Goal: Task Accomplishment & Management: Manage account settings

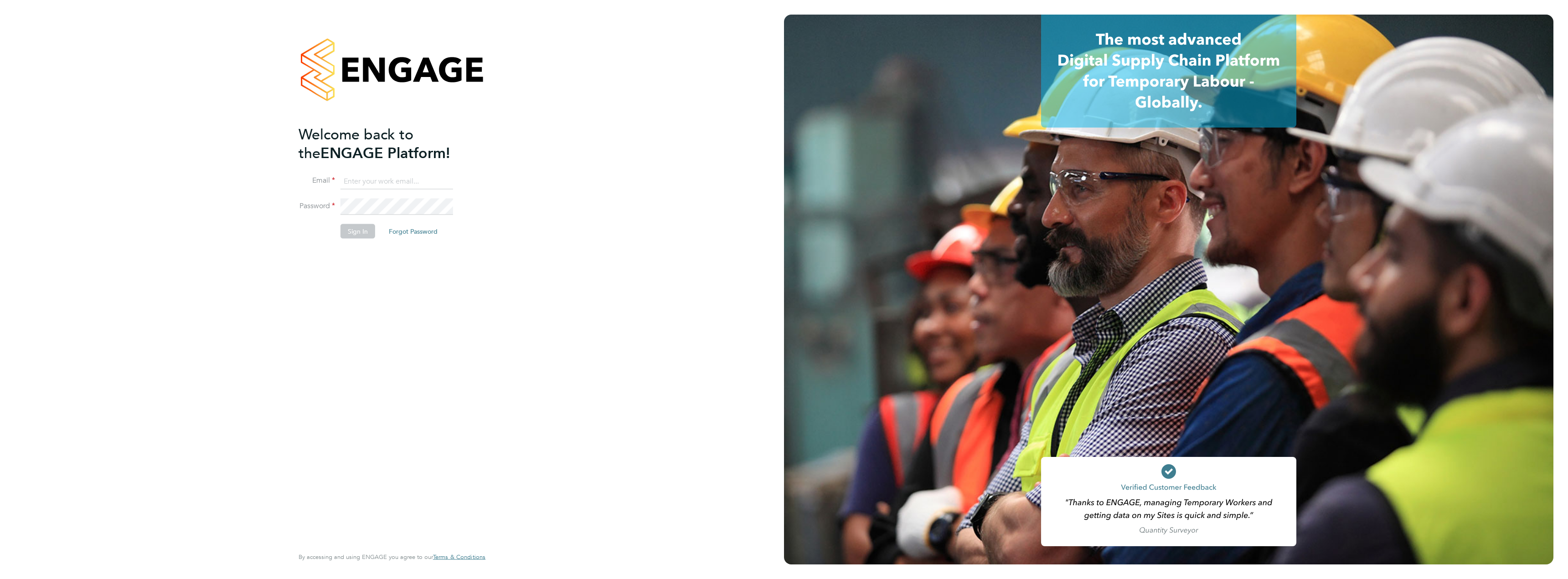
type input "daniel.marsh@vistry.co.uk"
drag, startPoint x: 382, startPoint y: 366, endPoint x: 349, endPoint y: 265, distance: 106.3
click at [382, 366] on div "Welcome back to the ENGAGE Platform! Email daniel.marsh@vistry.co.uk Password S…" at bounding box center [387, 335] width 178 height 420
click at [352, 233] on button "Sign In" at bounding box center [357, 231] width 35 height 15
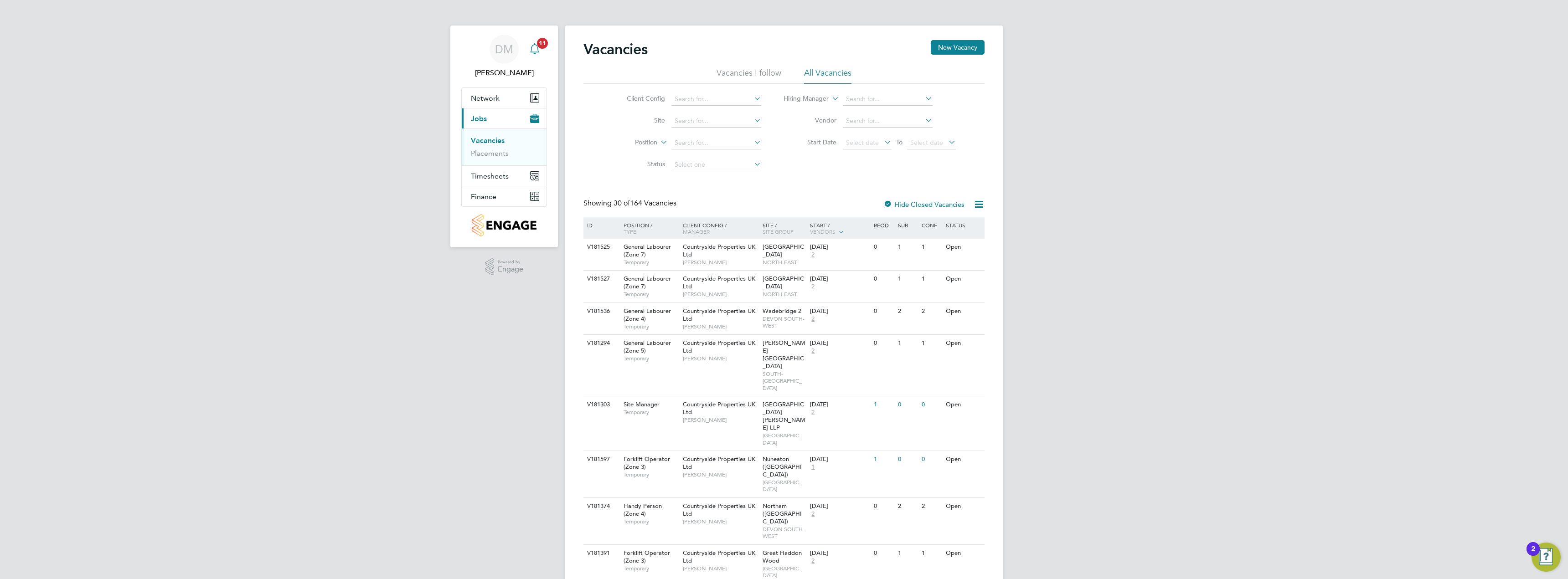
click at [533, 50] on icon "Main navigation" at bounding box center [534, 48] width 11 height 11
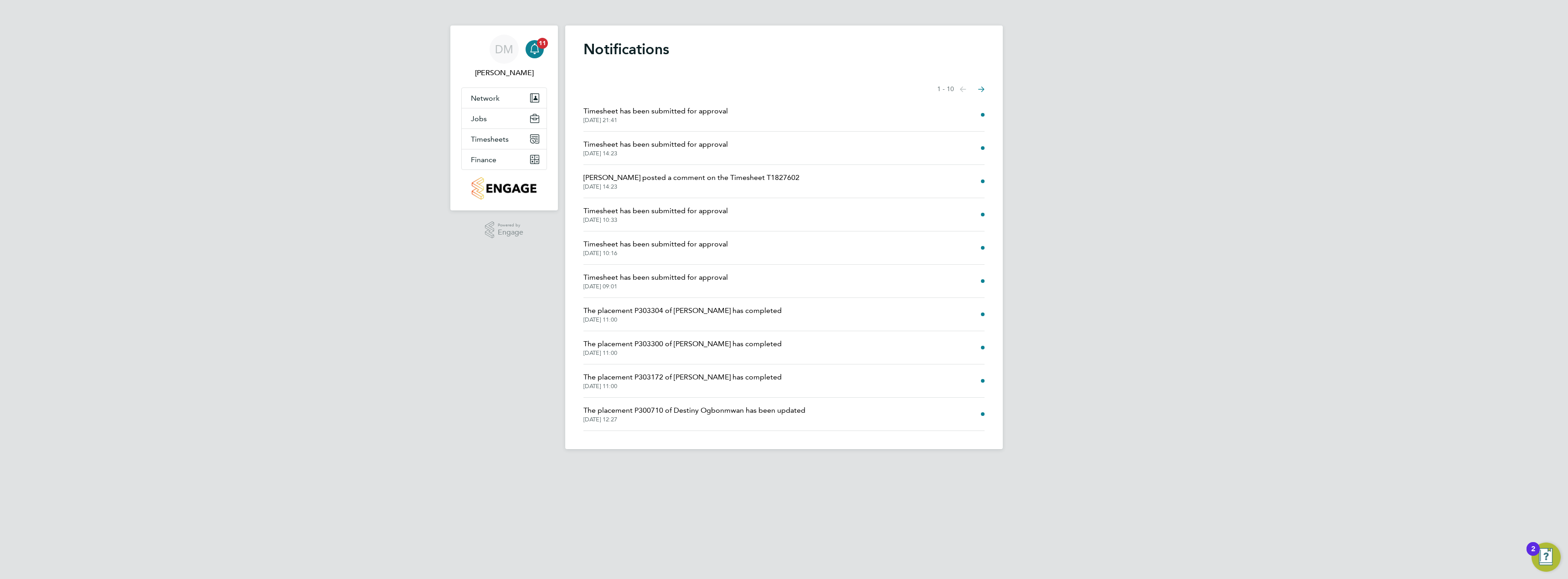
click at [654, 146] on span "Timesheet has been submitted for approval" at bounding box center [656, 144] width 145 height 11
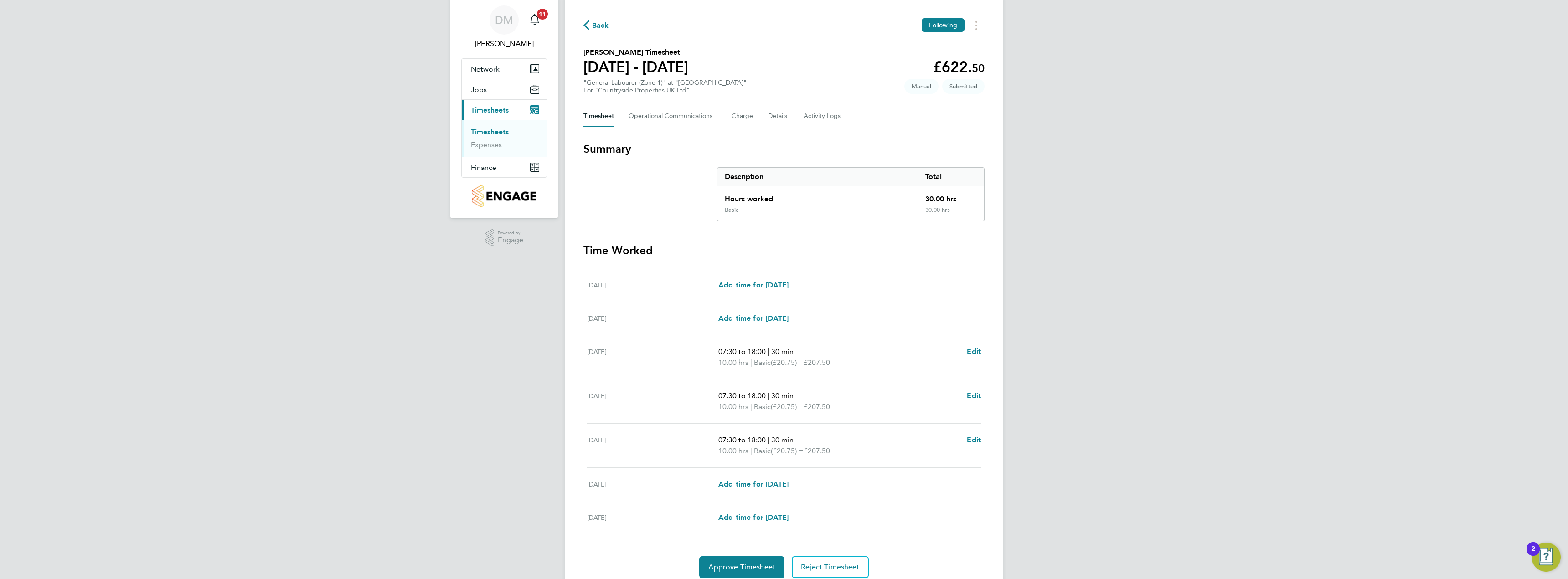
scroll to position [64, 0]
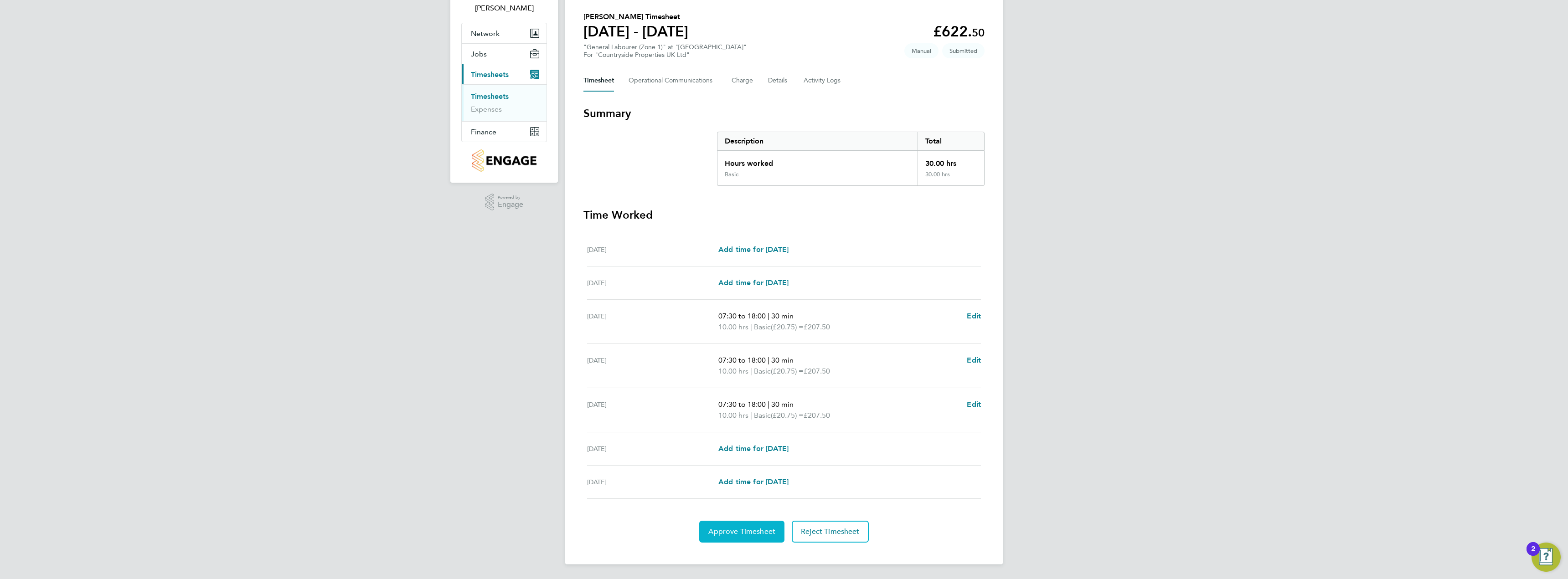
click at [731, 533] on span "Approve Timesheet" at bounding box center [741, 532] width 67 height 9
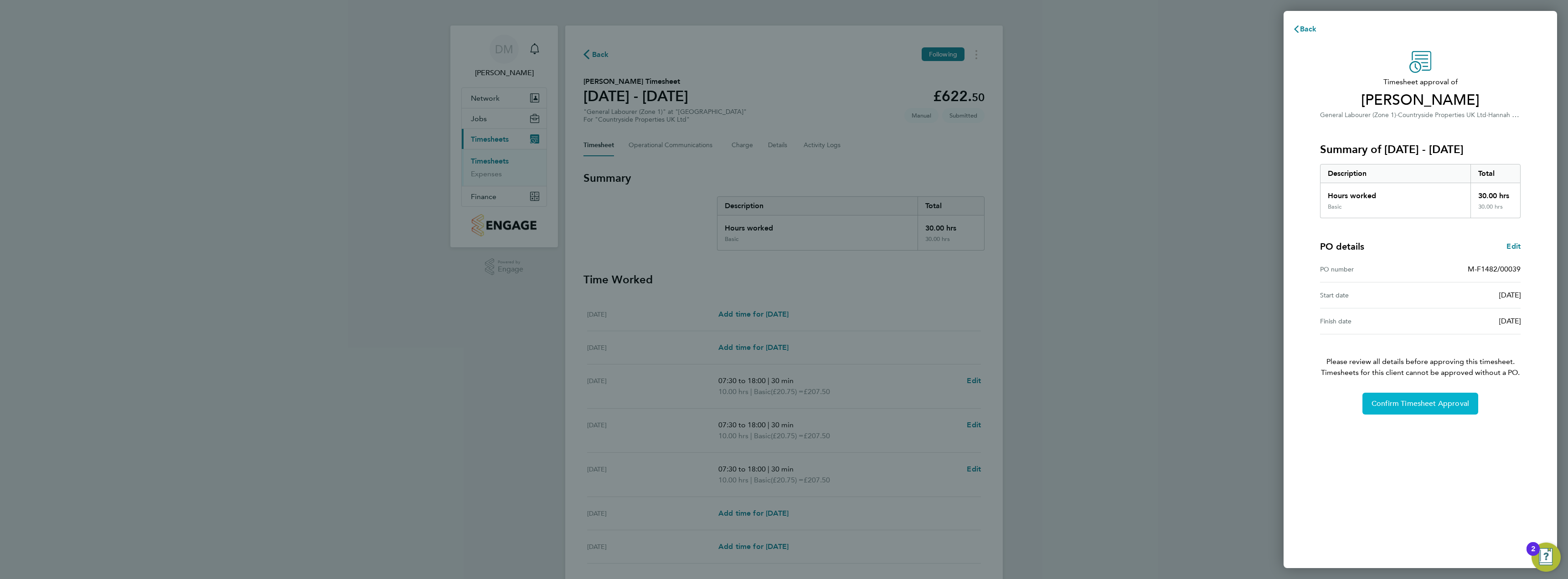
click at [1400, 407] on span "Confirm Timesheet Approval" at bounding box center [1421, 403] width 98 height 9
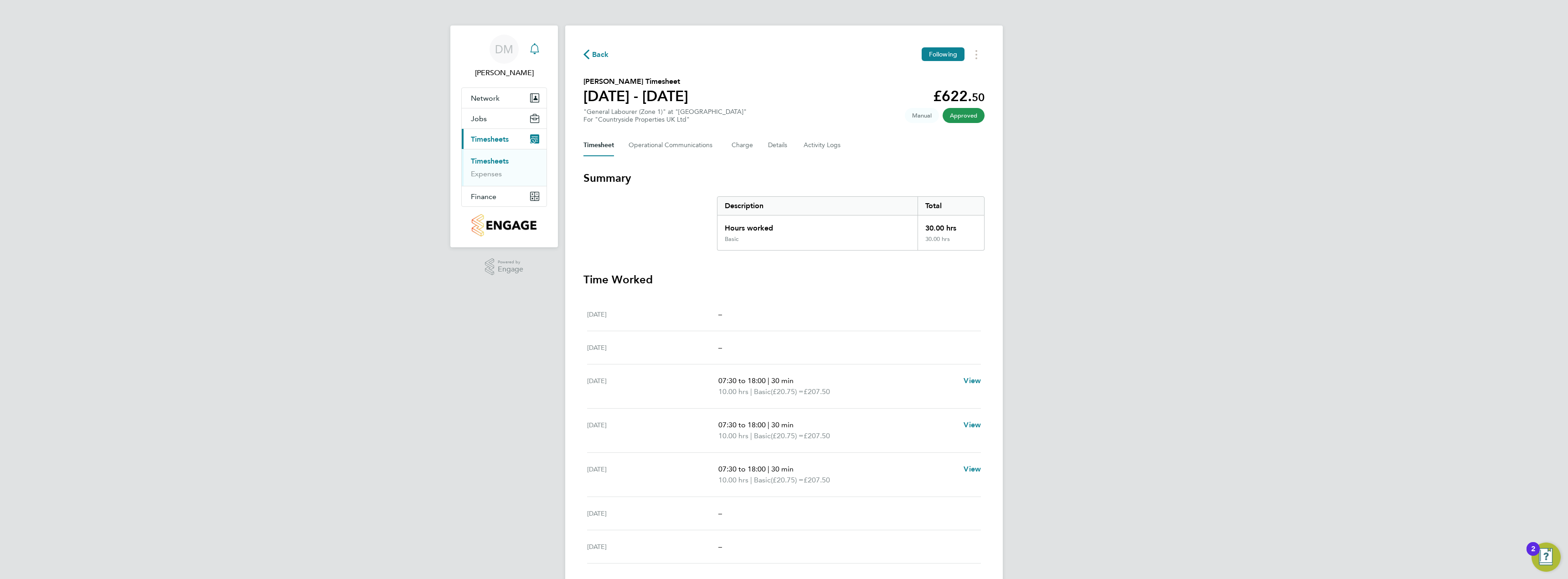
click at [534, 49] on icon "Main navigation" at bounding box center [534, 48] width 11 height 11
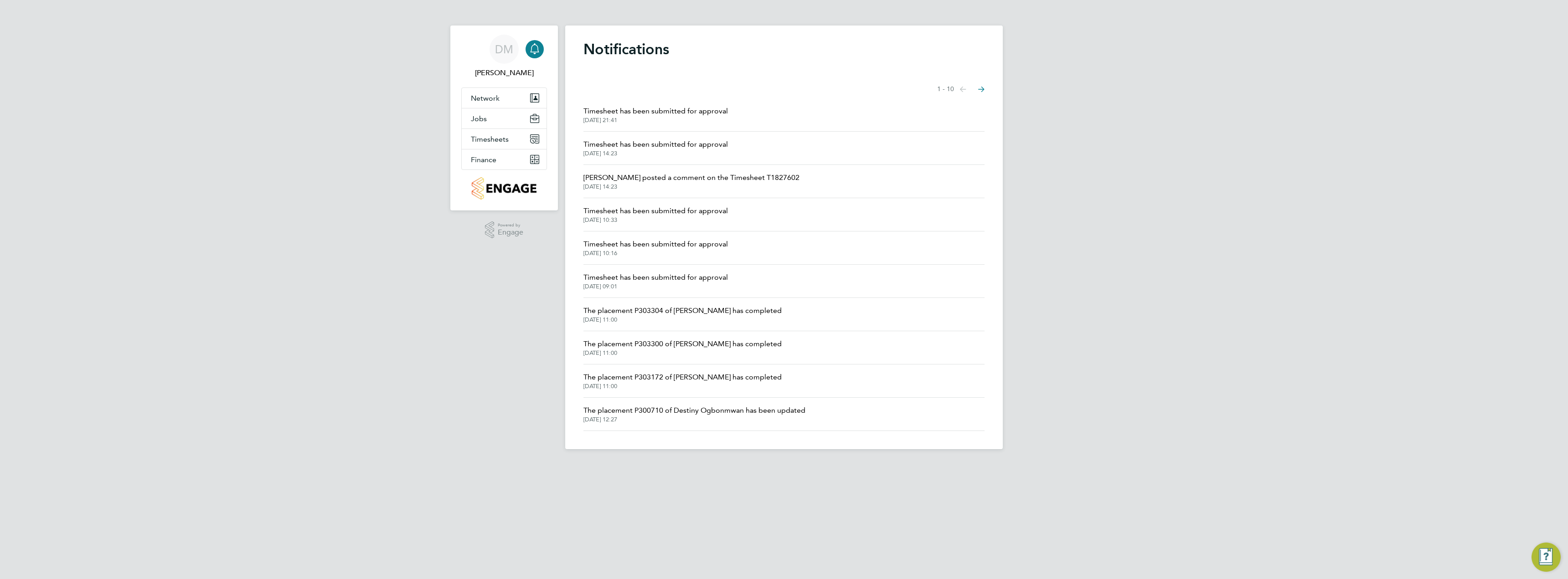
click at [673, 109] on span "Timesheet has been submitted for approval" at bounding box center [656, 111] width 145 height 11
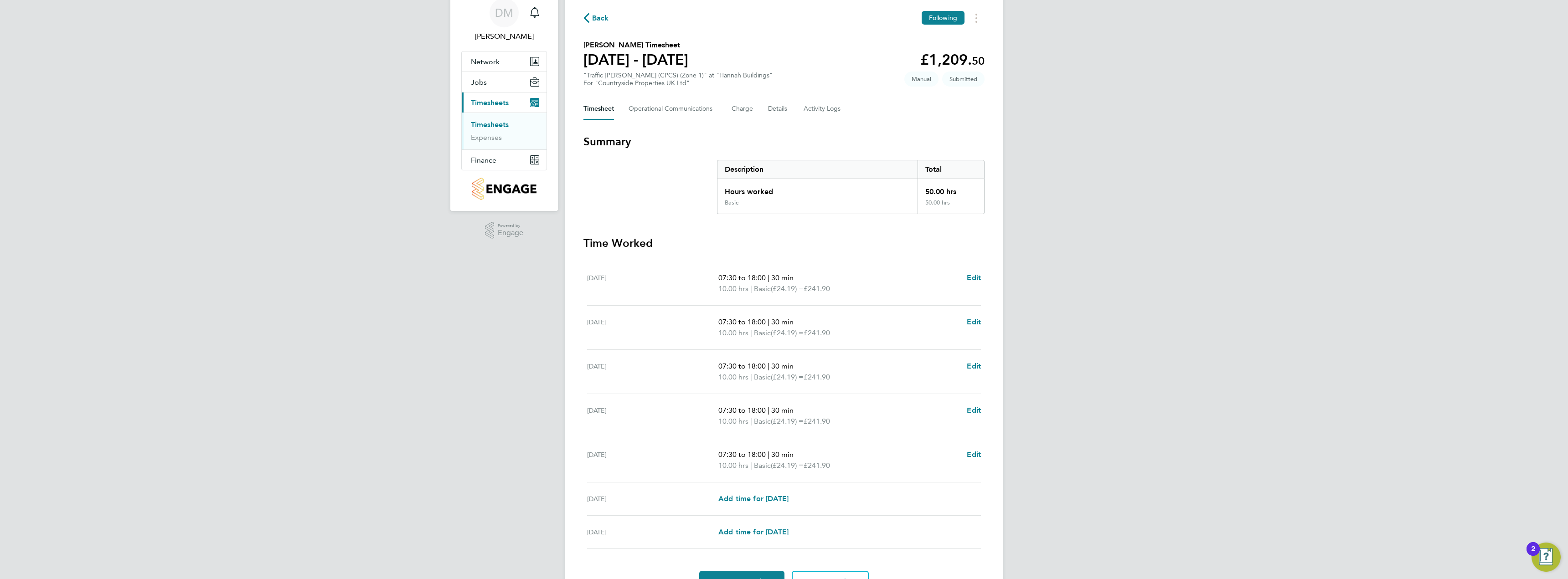
scroll to position [86, 0]
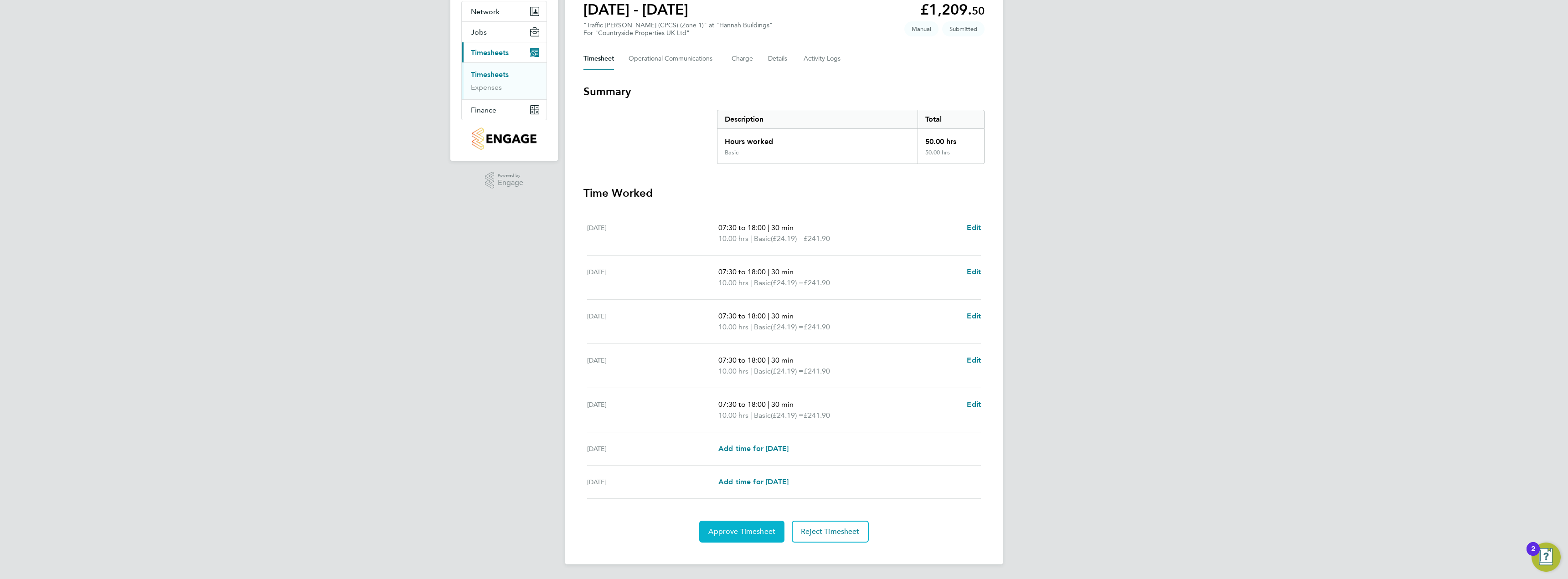
click at [744, 534] on span "Approve Timesheet" at bounding box center [741, 532] width 67 height 9
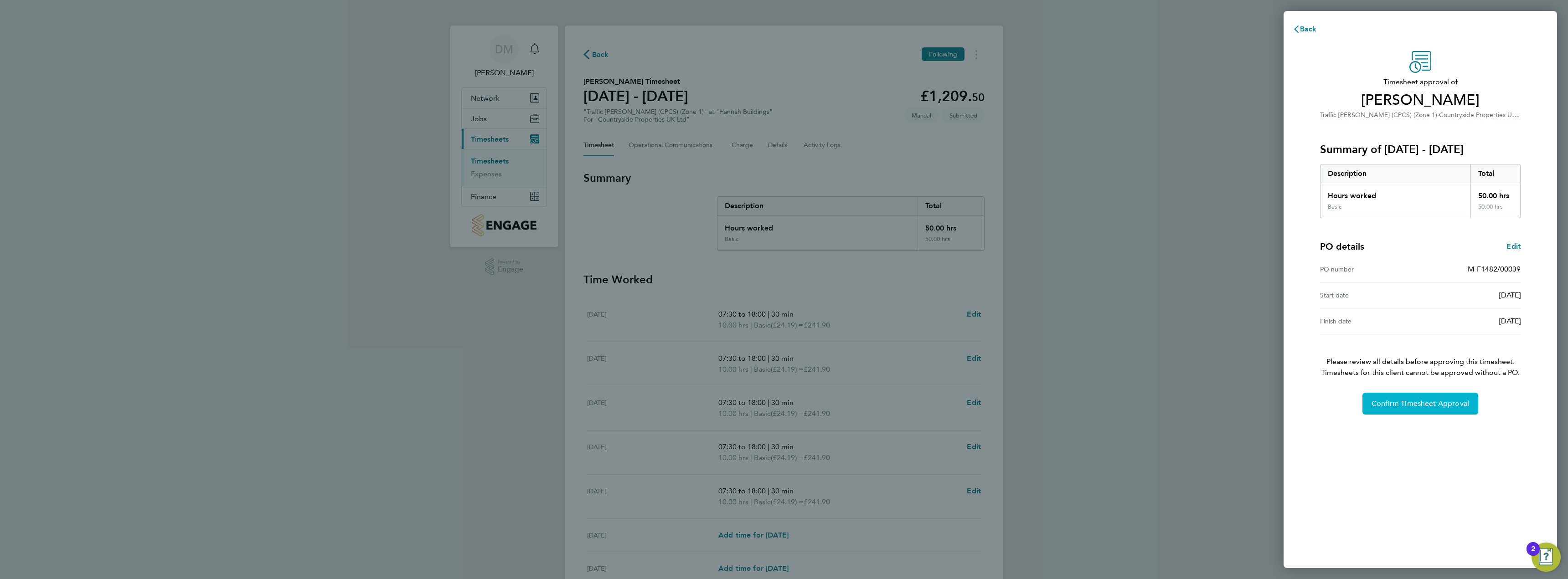
click at [1401, 409] on button "Confirm Timesheet Approval" at bounding box center [1420, 403] width 116 height 22
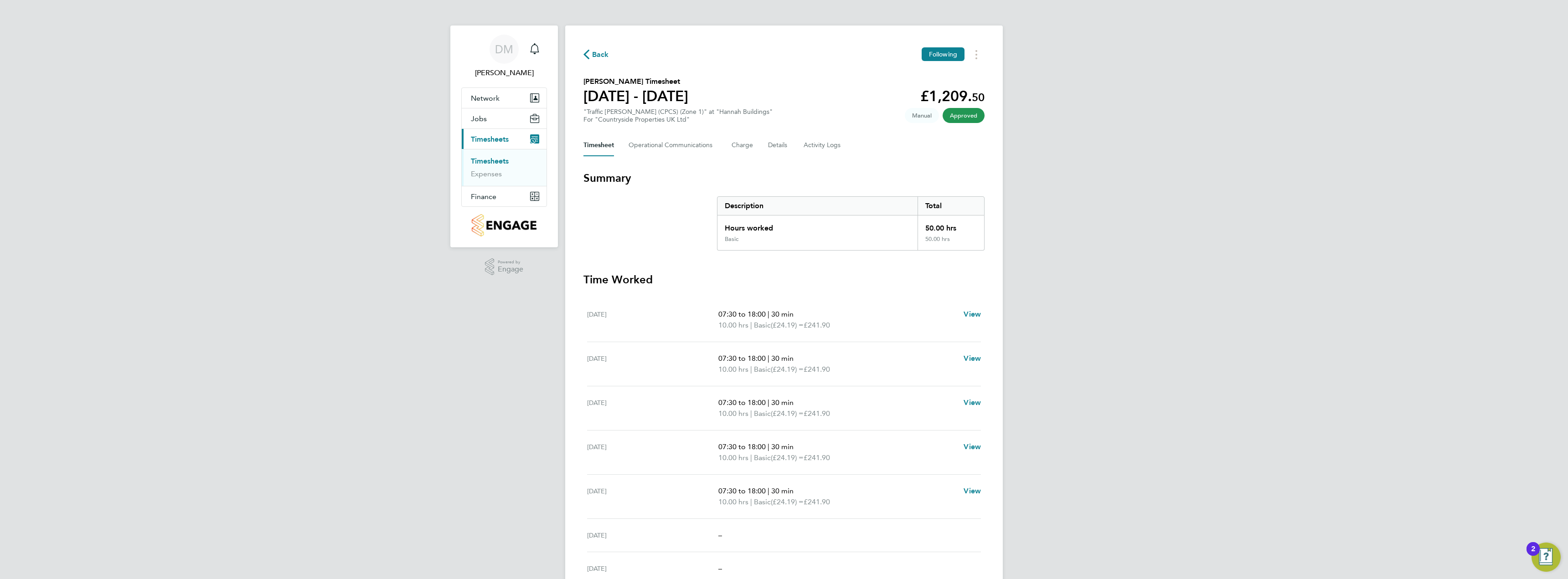
click at [597, 55] on span "Back" at bounding box center [600, 54] width 17 height 11
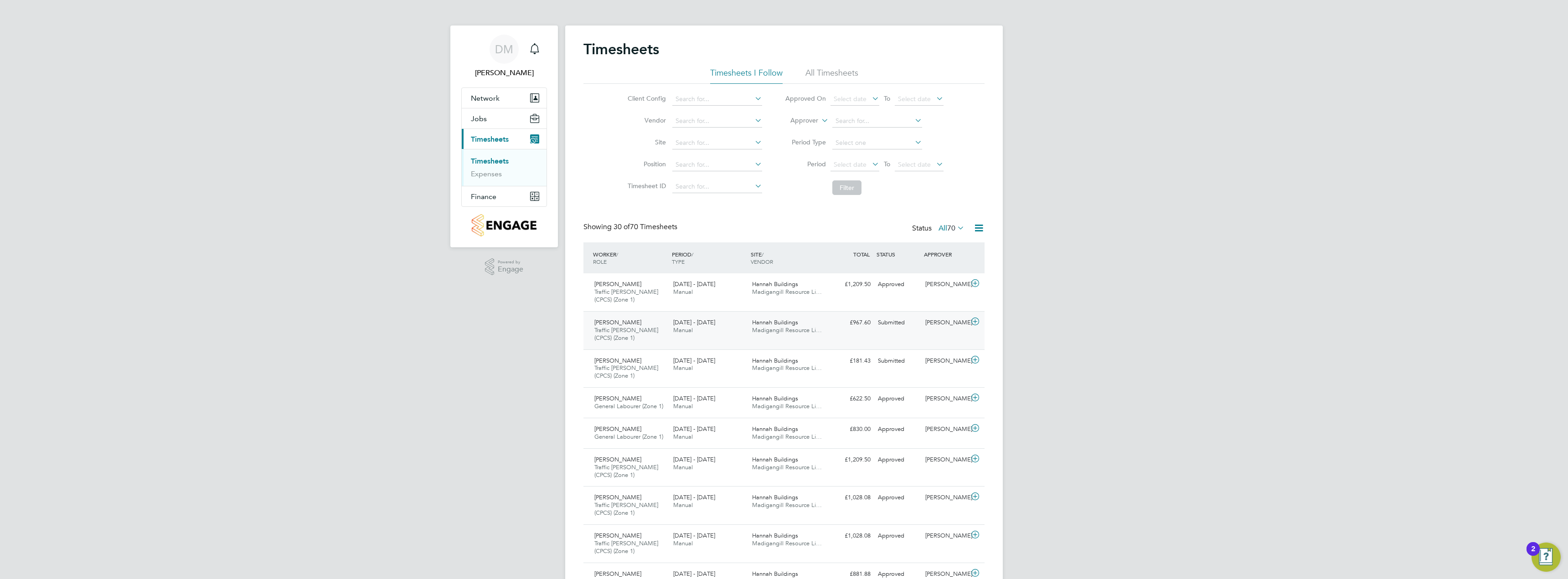
click at [872, 327] on div "£967.60 Submitted" at bounding box center [850, 322] width 47 height 15
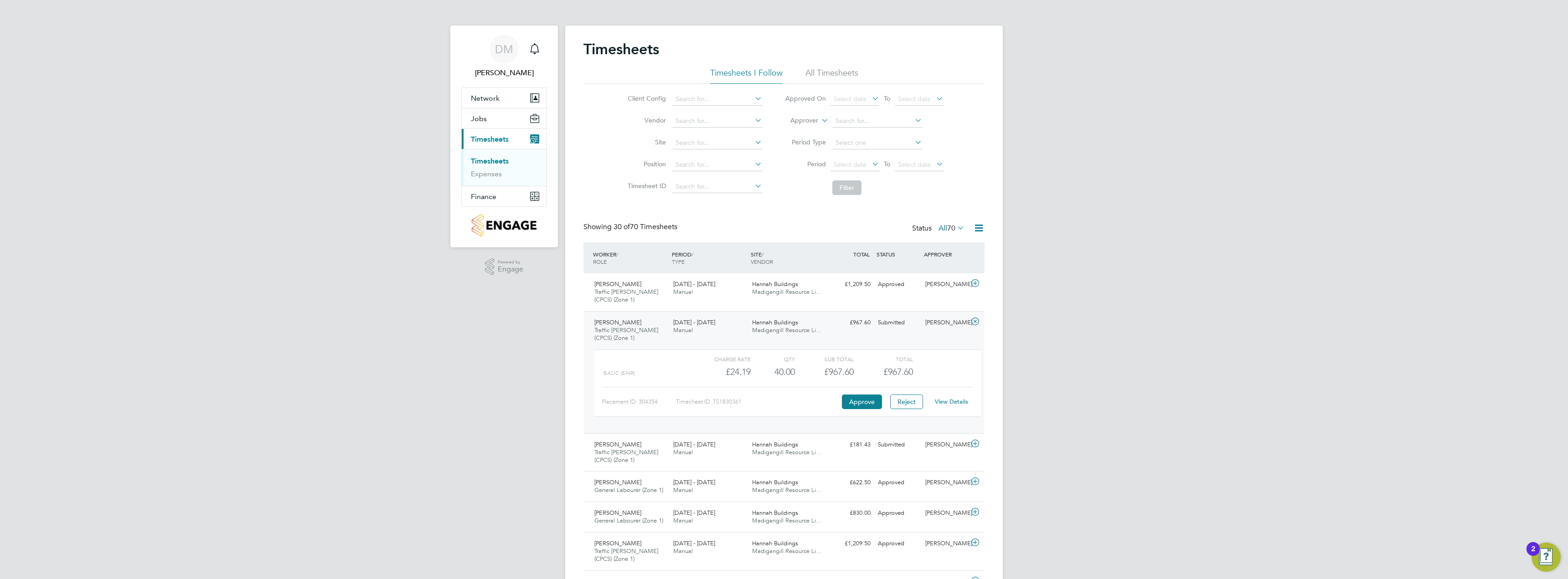
click at [958, 400] on link "View Details" at bounding box center [951, 401] width 33 height 8
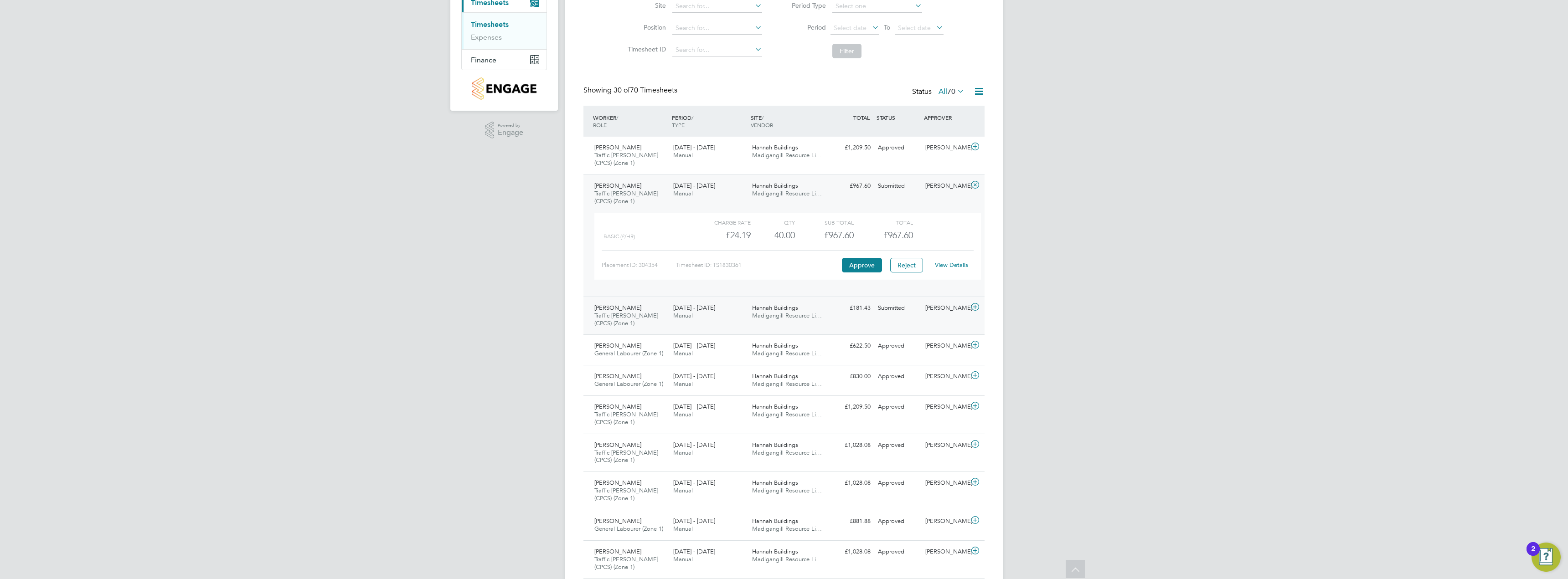
click at [897, 314] on div "Submitted" at bounding box center [897, 308] width 47 height 15
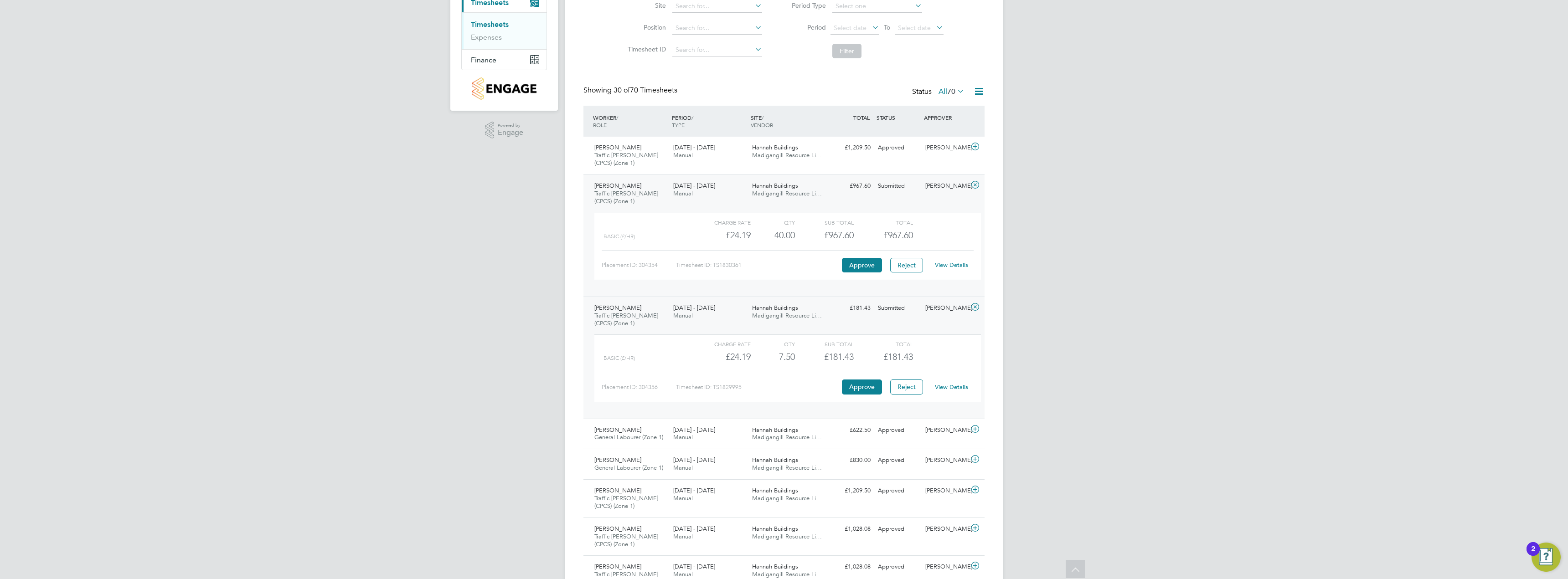
click at [951, 390] on link "View Details" at bounding box center [951, 387] width 33 height 8
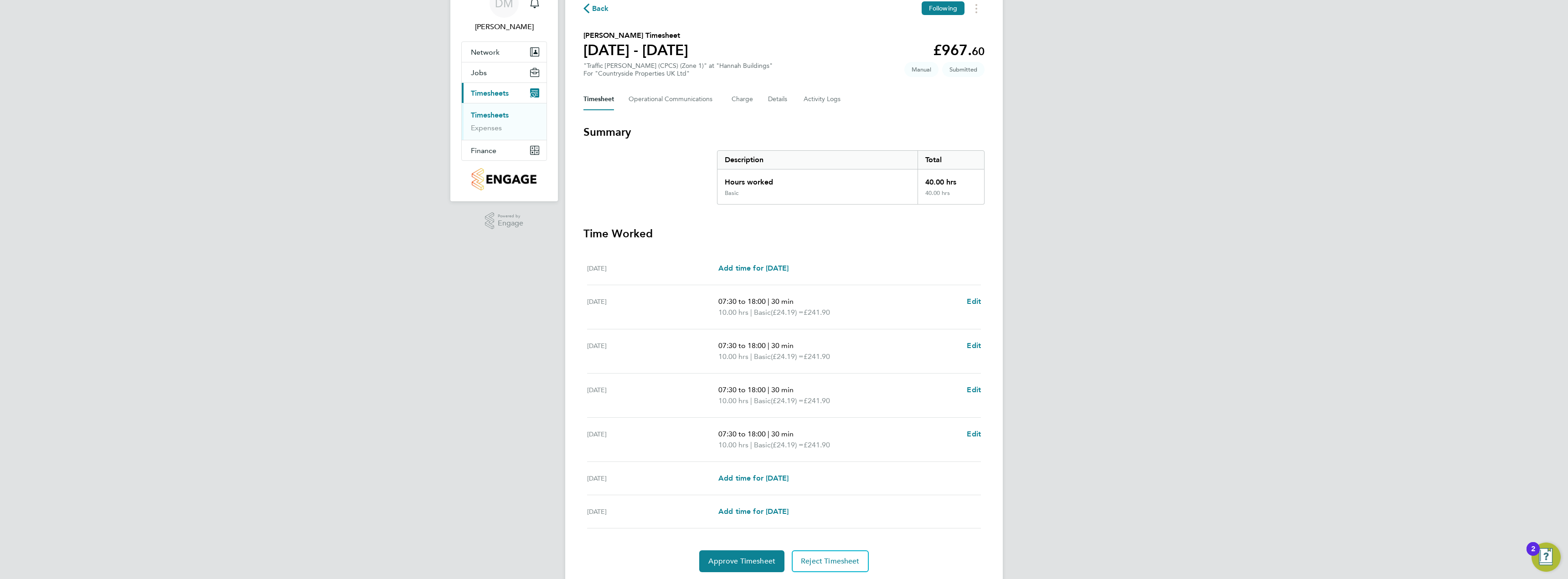
scroll to position [76, 0]
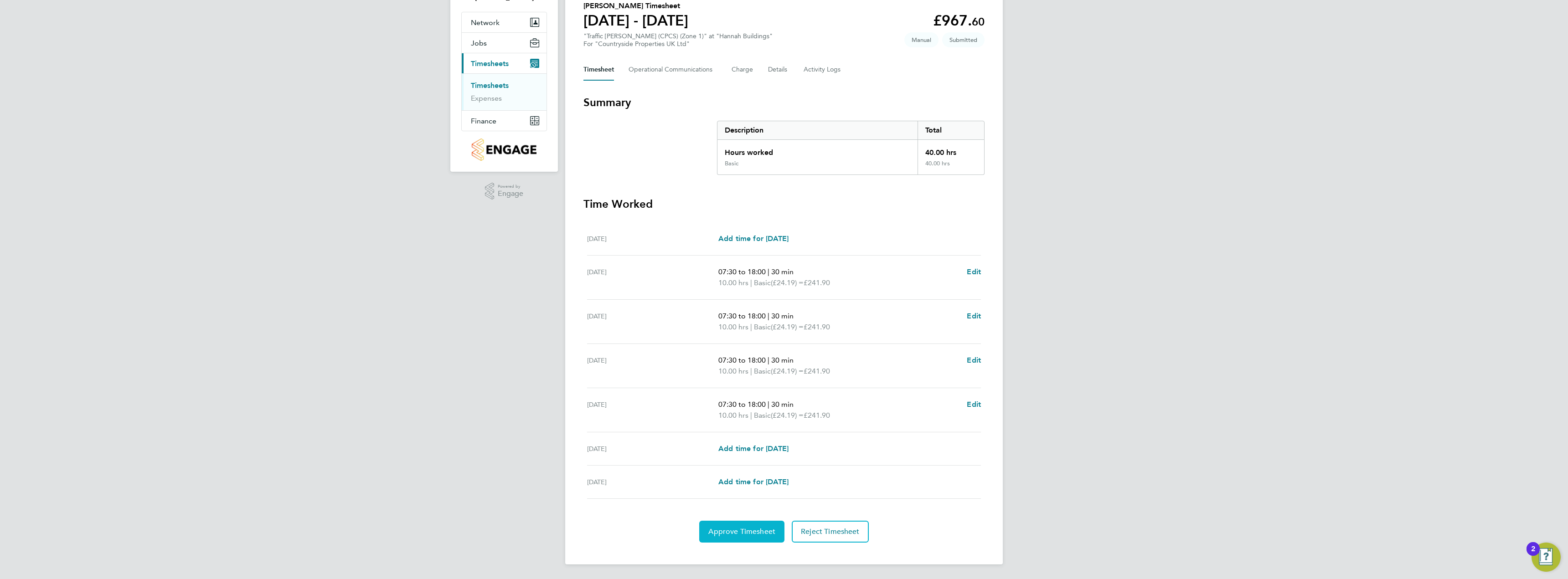
click at [734, 532] on span "Approve Timesheet" at bounding box center [741, 532] width 67 height 9
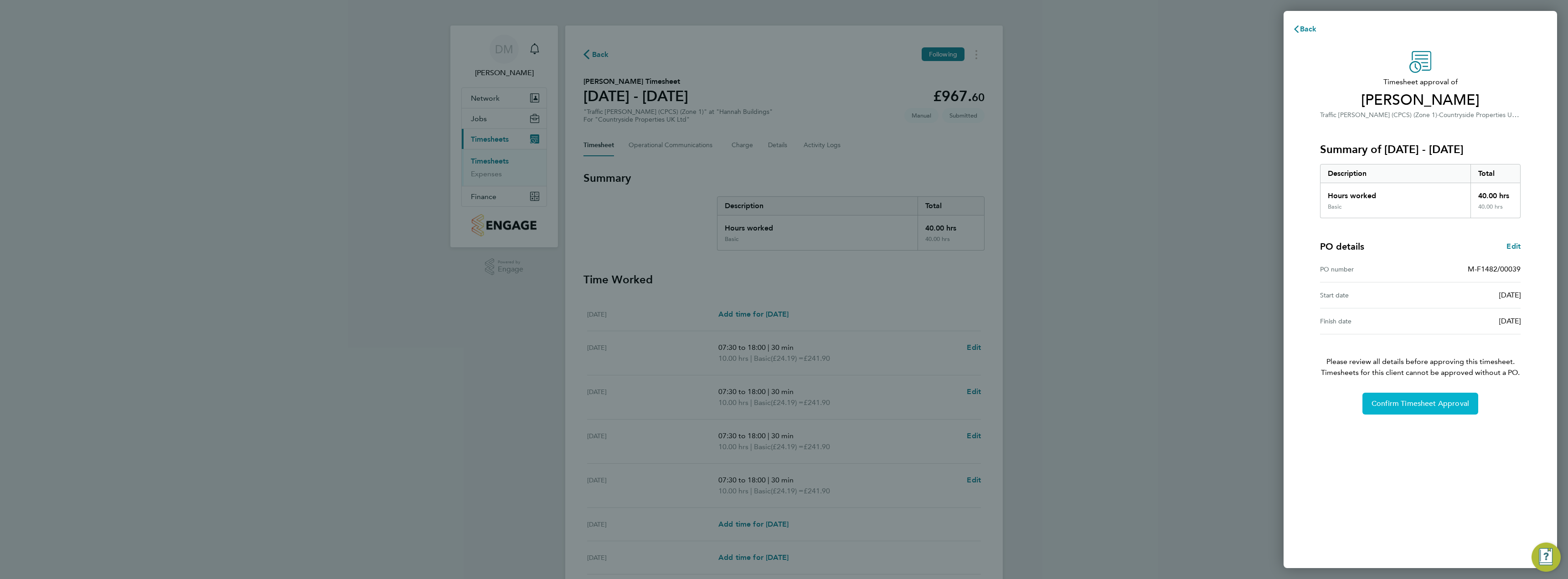
click at [1394, 403] on span "Confirm Timesheet Approval" at bounding box center [1421, 403] width 98 height 9
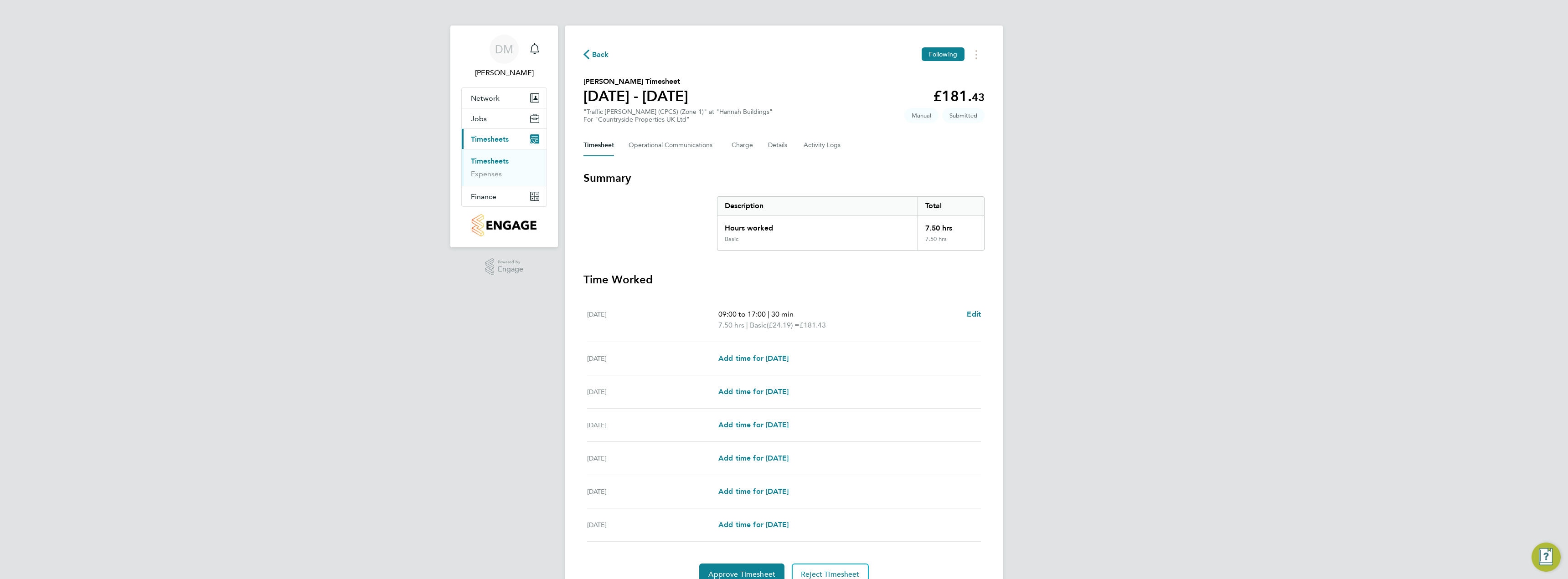
scroll to position [43, 0]
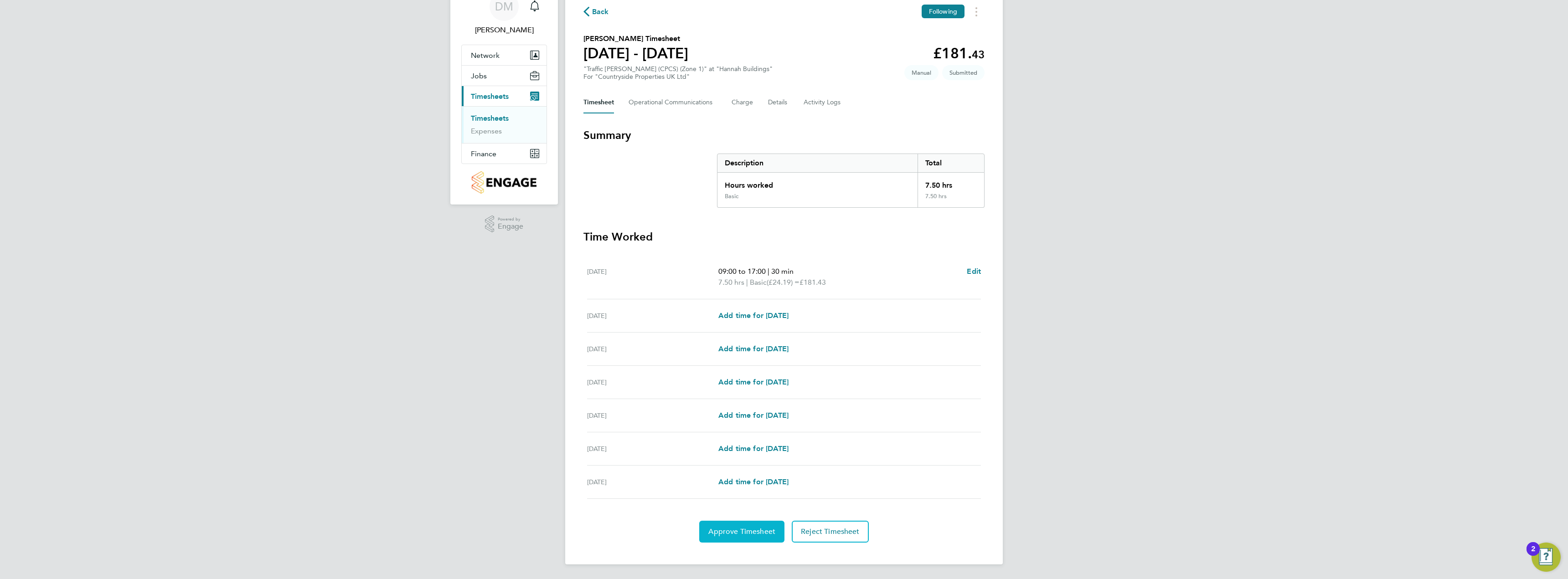
click at [751, 534] on span "Approve Timesheet" at bounding box center [741, 532] width 67 height 9
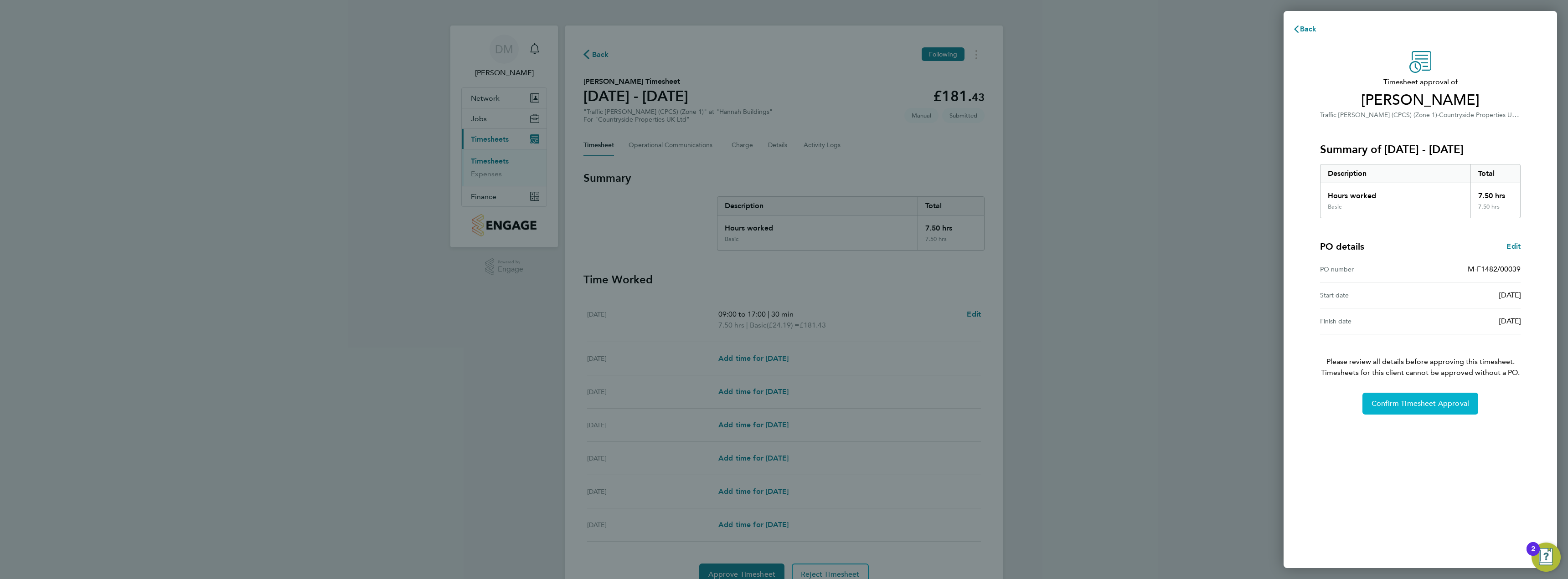
click at [1418, 409] on button "Confirm Timesheet Approval" at bounding box center [1420, 403] width 116 height 22
